Goal: Transaction & Acquisition: Purchase product/service

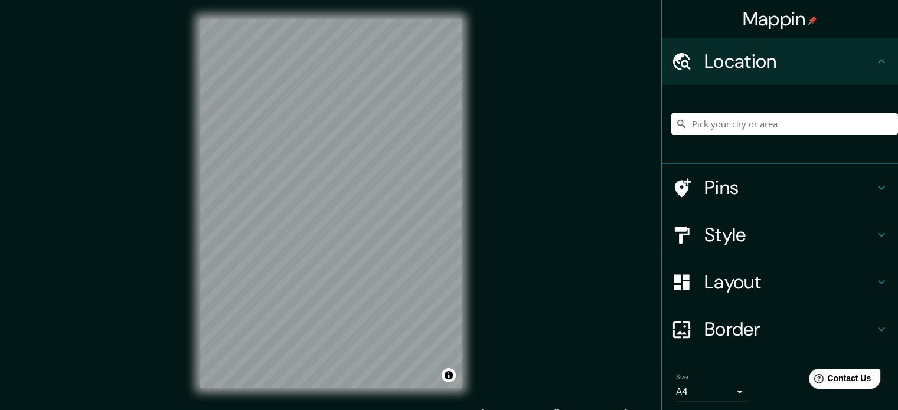
click at [720, 122] on input "Pick your city or area" at bounding box center [784, 123] width 227 height 21
paste input "Parroquia [PERSON_NAME], [GEOGRAPHIC_DATA][PERSON_NAME]"
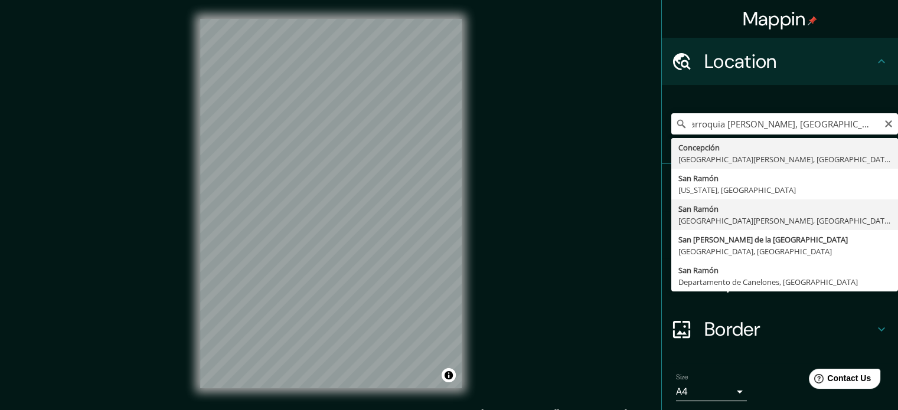
type input "[GEOGRAPHIC_DATA][PERSON_NAME], [GEOGRAPHIC_DATA][PERSON_NAME], [GEOGRAPHIC_DAT…"
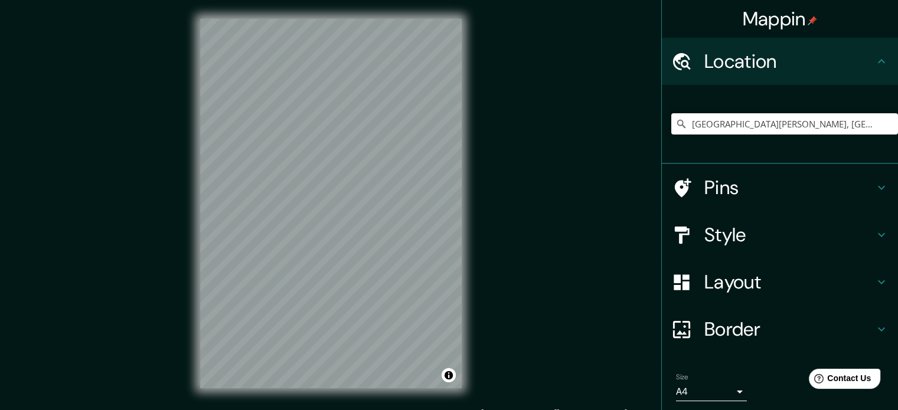
drag, startPoint x: 846, startPoint y: 1, endPoint x: 523, endPoint y: 299, distance: 439.4
click at [523, 299] on div "Mappin Location [GEOGRAPHIC_DATA][PERSON_NAME], [GEOGRAPHIC_DATA][PERSON_NAME],…" at bounding box center [449, 213] width 898 height 426
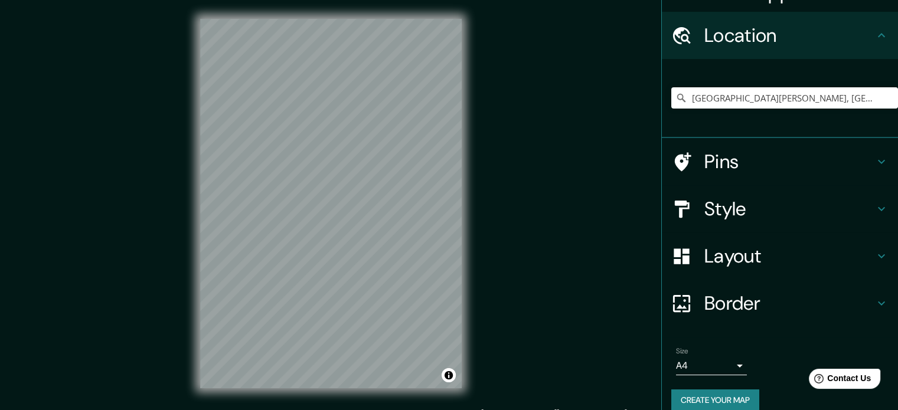
scroll to position [40, 0]
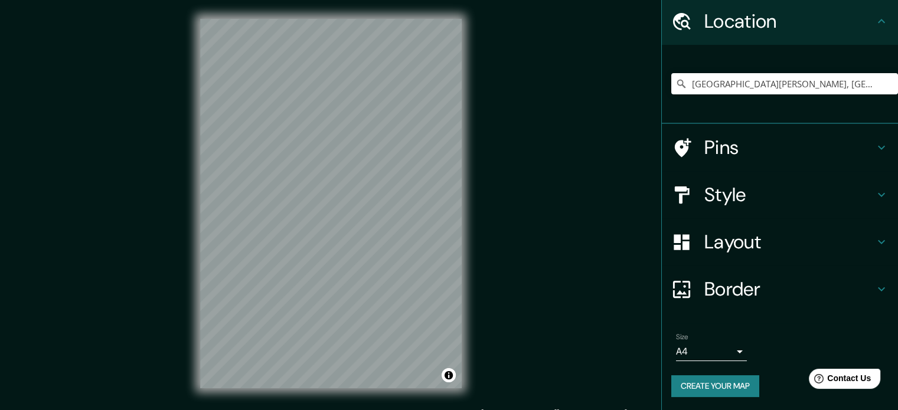
click at [698, 361] on div "Size A4 single" at bounding box center [779, 347] width 217 height 38
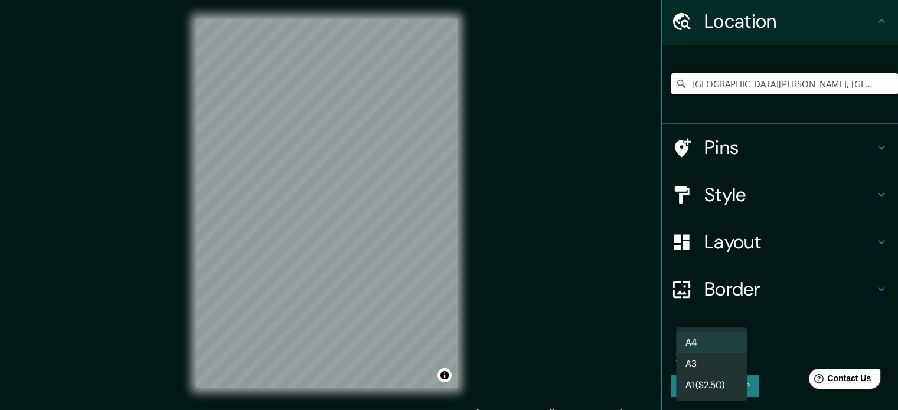
click at [705, 352] on body "Mappin Location [GEOGRAPHIC_DATA][PERSON_NAME], [GEOGRAPHIC_DATA][PERSON_NAME],…" at bounding box center [449, 205] width 898 height 410
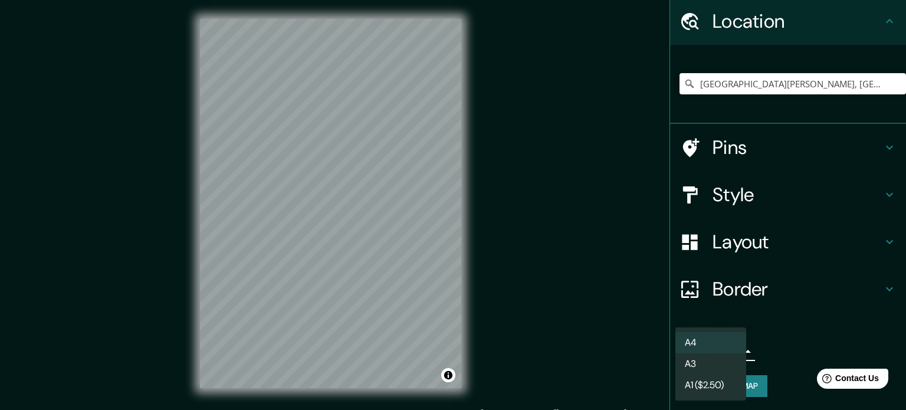
click at [706, 357] on li "A3" at bounding box center [711, 364] width 71 height 21
type input "a4"
click at [701, 349] on body "Mappin Location [GEOGRAPHIC_DATA][PERSON_NAME], [GEOGRAPHIC_DATA][PERSON_NAME],…" at bounding box center [453, 205] width 906 height 410
click at [767, 292] on div at bounding box center [453, 205] width 906 height 410
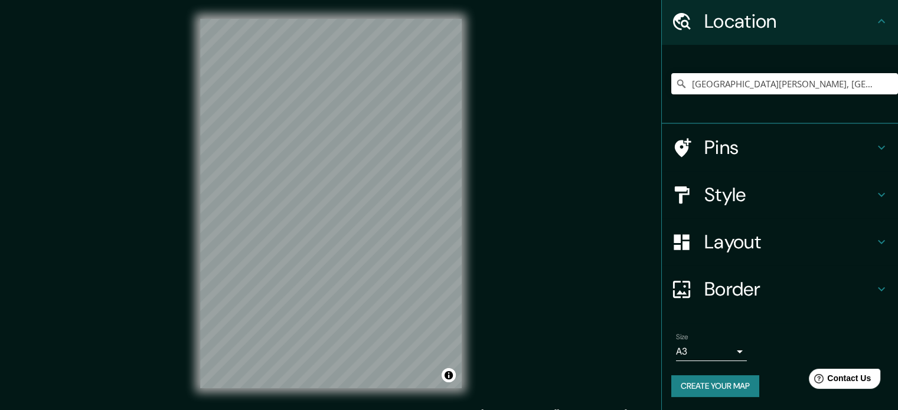
click at [761, 148] on h4 "Pins" at bounding box center [789, 148] width 170 height 24
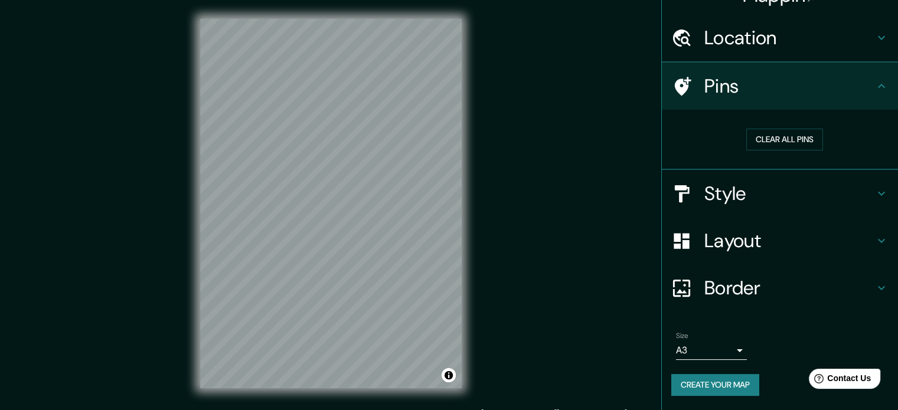
scroll to position [22, 0]
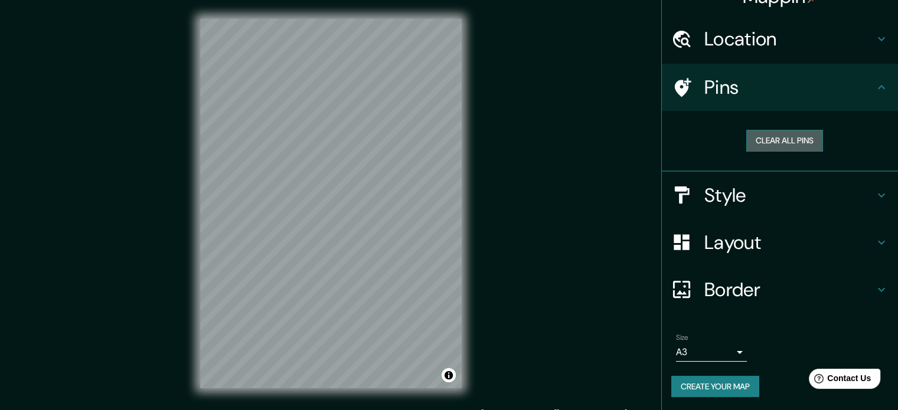
click at [767, 142] on button "Clear all pins" at bounding box center [784, 141] width 77 height 22
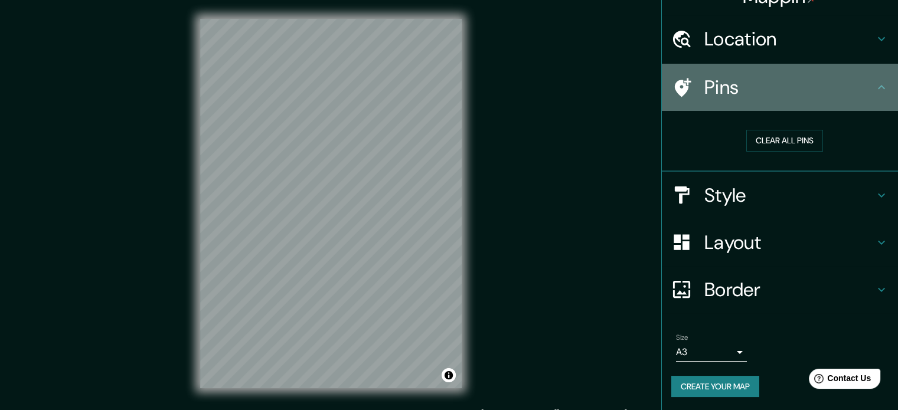
click at [751, 93] on h4 "Pins" at bounding box center [789, 88] width 170 height 24
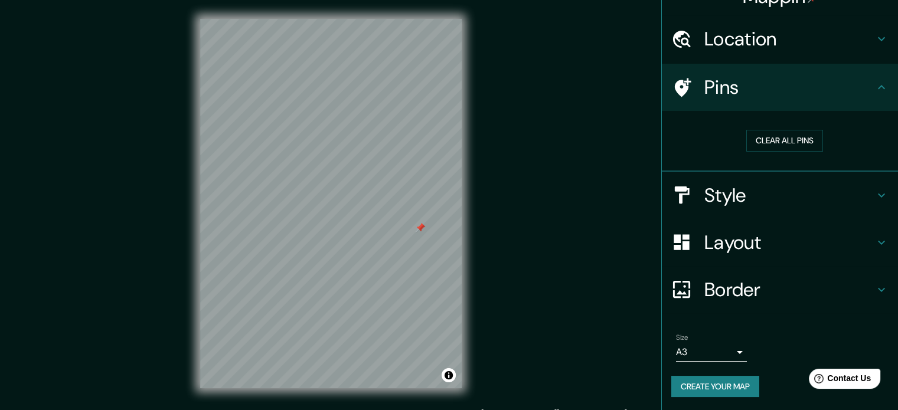
click at [418, 230] on div at bounding box center [419, 227] width 9 height 9
drag, startPoint x: 418, startPoint y: 230, endPoint x: 413, endPoint y: 215, distance: 14.9
click at [415, 215] on div at bounding box center [419, 212] width 9 height 9
click at [413, 217] on div at bounding box center [412, 216] width 9 height 9
click at [751, 138] on button "Clear all pins" at bounding box center [784, 141] width 77 height 22
